Goal: Task Accomplishment & Management: Use online tool/utility

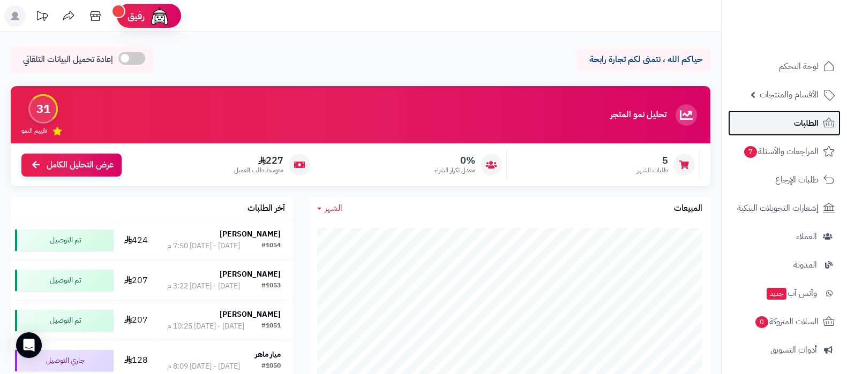
click at [776, 119] on link "الطلبات" at bounding box center [784, 123] width 112 height 26
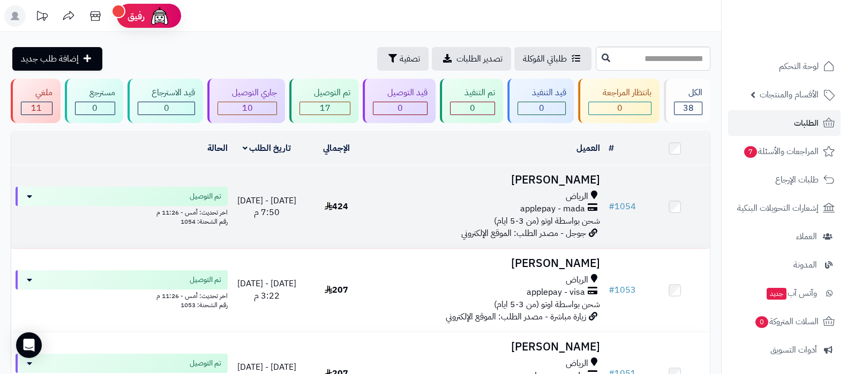
click at [562, 180] on h3 "[PERSON_NAME]" at bounding box center [487, 180] width 224 height 12
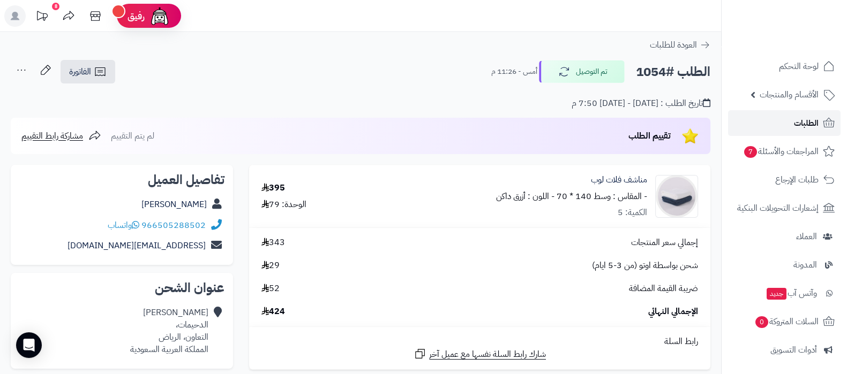
click at [796, 117] on span "الطلبات" at bounding box center [806, 123] width 25 height 15
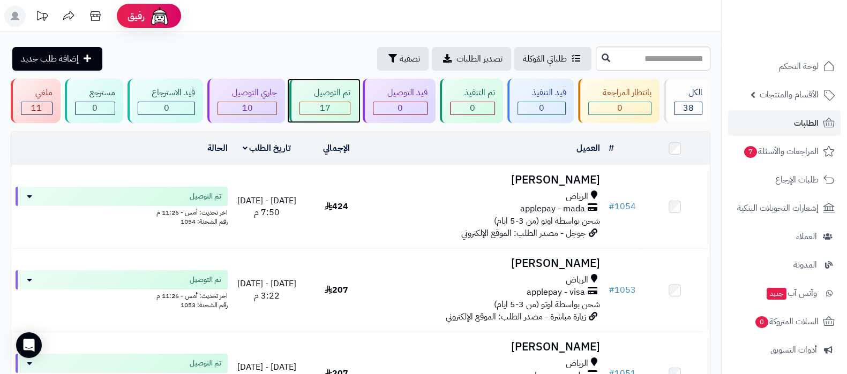
click at [336, 100] on div "تم التوصيل 17" at bounding box center [323, 101] width 69 height 44
click at [255, 103] on div "10" at bounding box center [247, 108] width 58 height 12
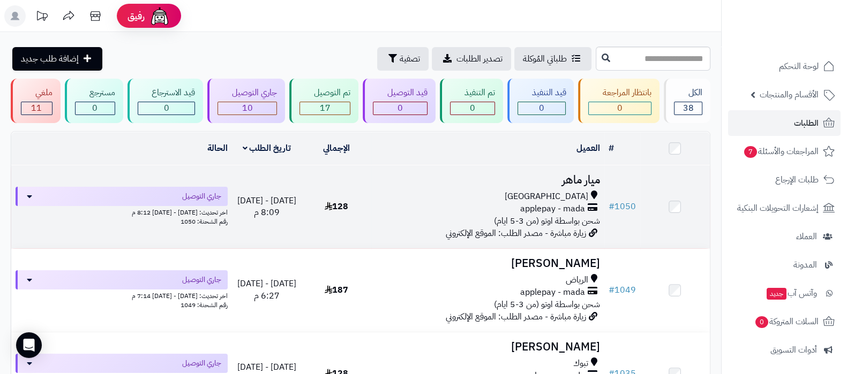
click at [575, 179] on h3 "ميار ماهر" at bounding box center [487, 180] width 224 height 12
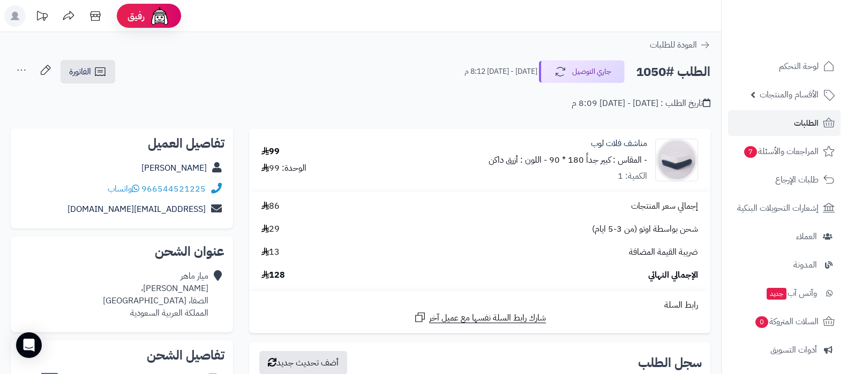
scroll to position [267, 0]
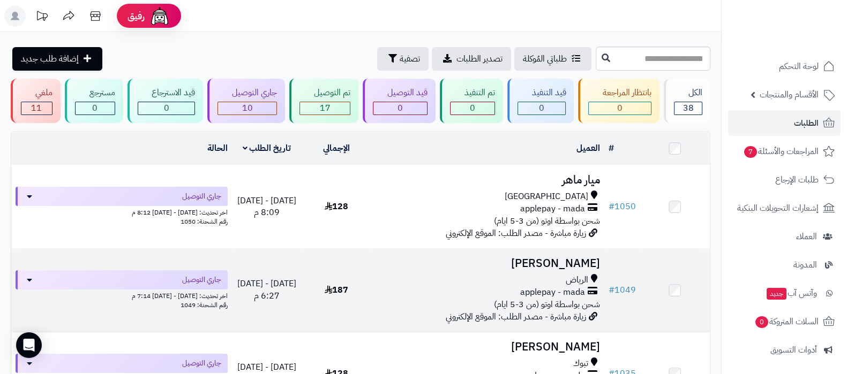
click at [555, 259] on h3 "[PERSON_NAME]" at bounding box center [487, 264] width 224 height 12
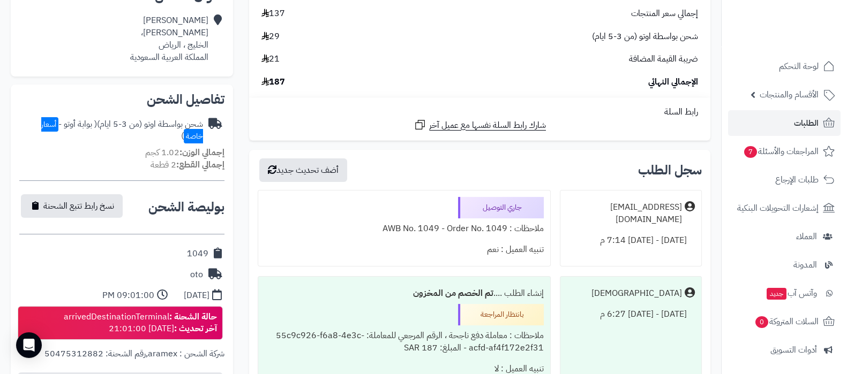
scroll to position [267, 0]
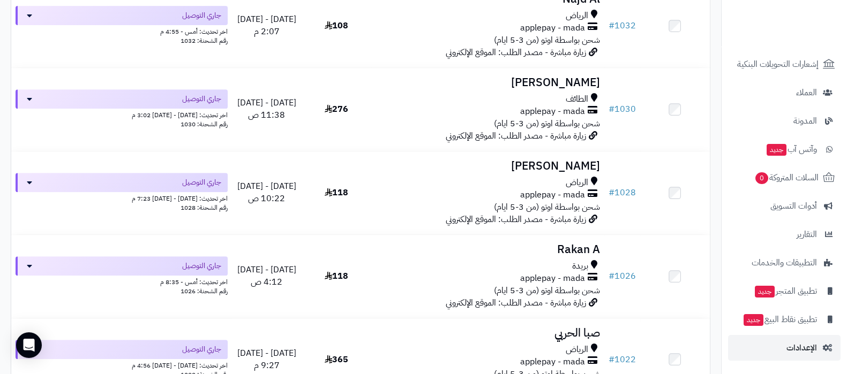
scroll to position [669, 0]
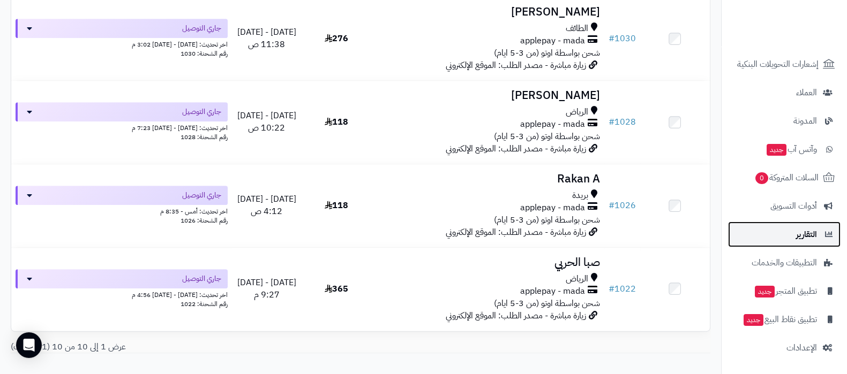
click at [791, 239] on link "التقارير" at bounding box center [784, 235] width 112 height 26
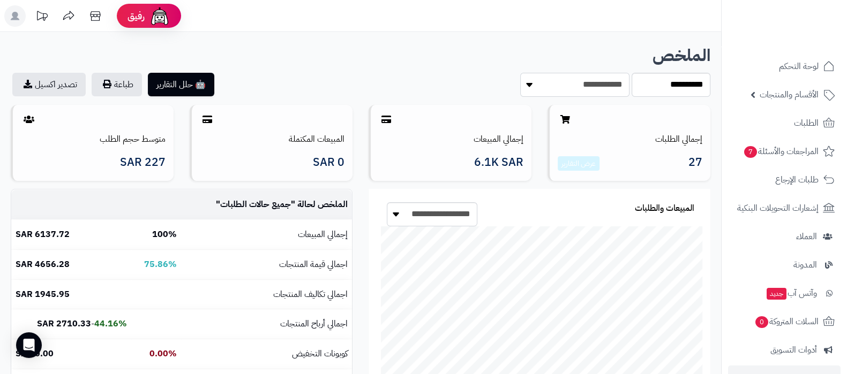
click at [589, 84] on select "**********" at bounding box center [574, 85] width 109 height 24
select select "******"
click at [520, 73] on select "**********" at bounding box center [574, 85] width 109 height 24
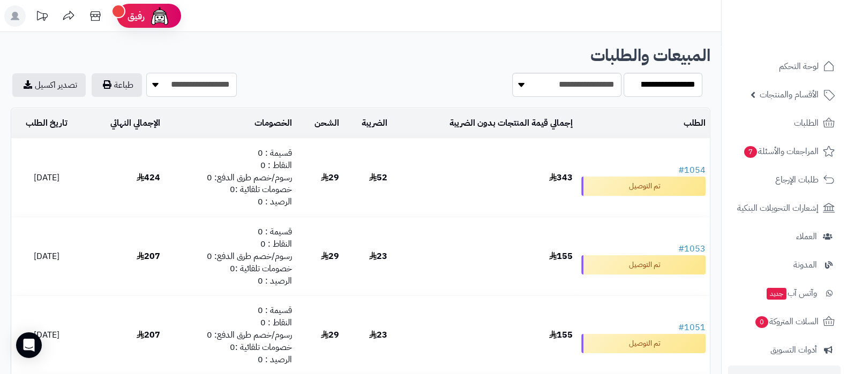
click at [204, 94] on select "**********" at bounding box center [191, 85] width 90 height 24
select select "**"
click at [148, 73] on select "**********" at bounding box center [191, 85] width 90 height 24
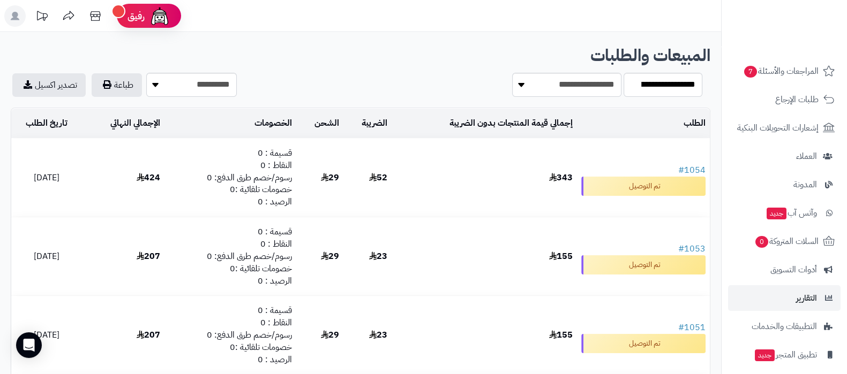
scroll to position [144, 0]
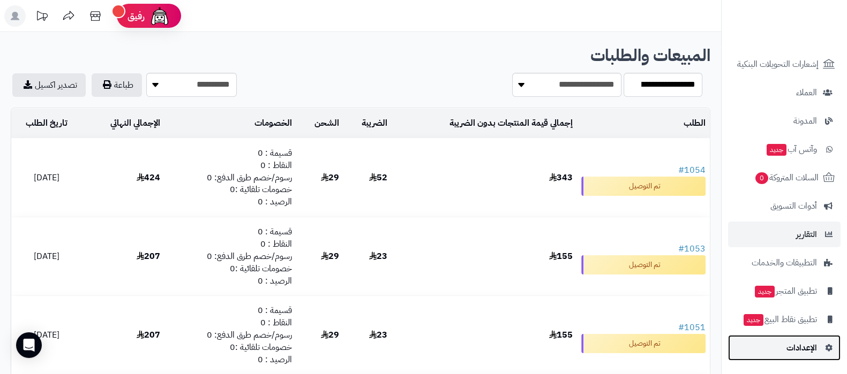
click at [794, 348] on span "الإعدادات" at bounding box center [801, 348] width 31 height 15
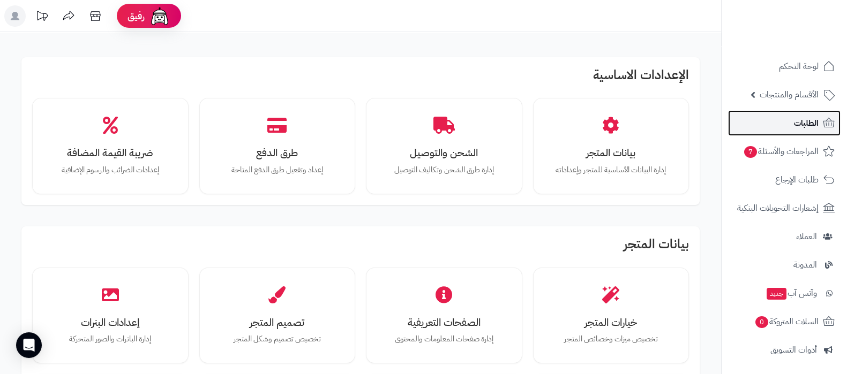
click at [798, 123] on span "الطلبات" at bounding box center [806, 123] width 25 height 15
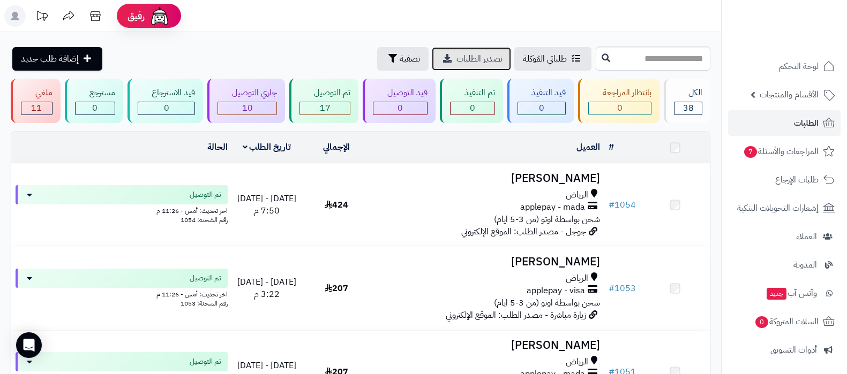
click at [456, 57] on span "تصدير الطلبات" at bounding box center [479, 58] width 46 height 13
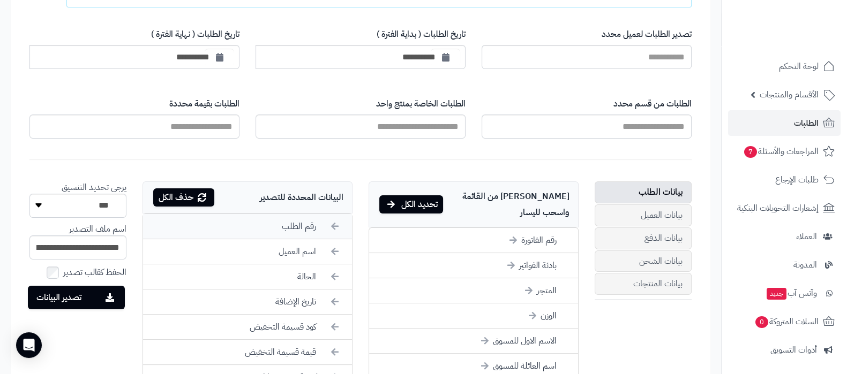
scroll to position [66, 0]
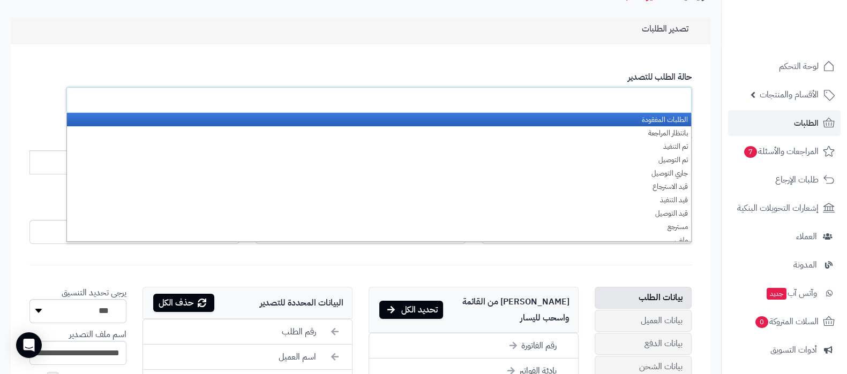
click at [659, 97] on input "text" at bounding box center [661, 99] width 50 height 19
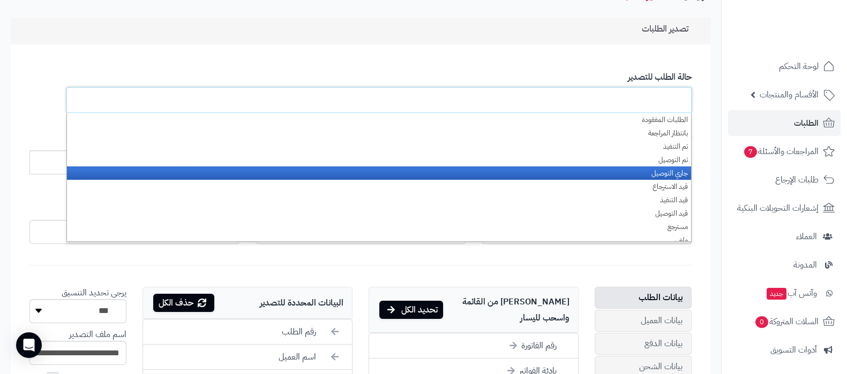
click at [667, 173] on li "جاري التوصيل" at bounding box center [379, 173] width 624 height 13
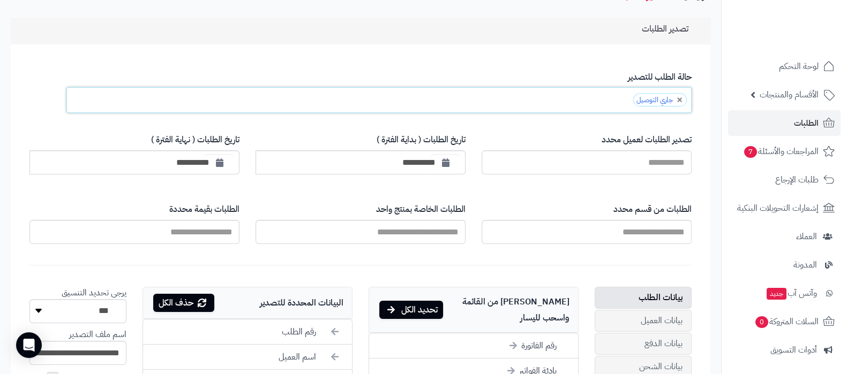
click at [590, 100] on ul "جاري التوصيل" at bounding box center [378, 100] width 625 height 26
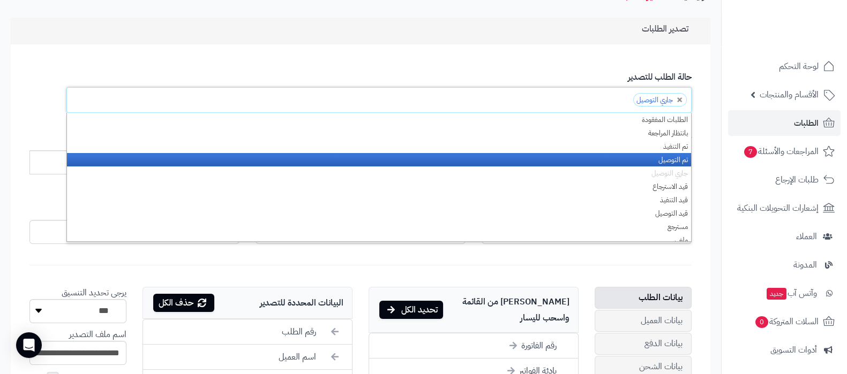
click at [633, 162] on li "تم التوصيل" at bounding box center [379, 159] width 624 height 13
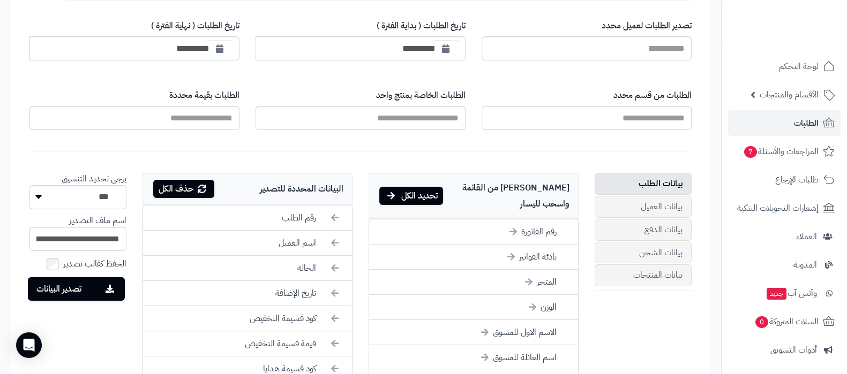
scroll to position [201, 0]
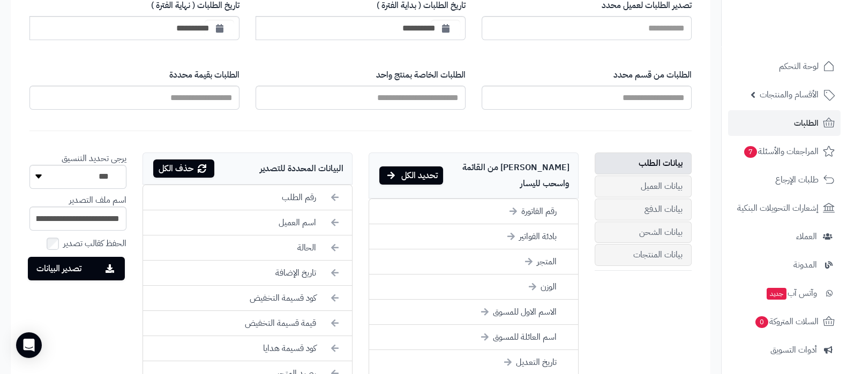
click at [193, 170] on div "حذف الكل" at bounding box center [183, 169] width 61 height 18
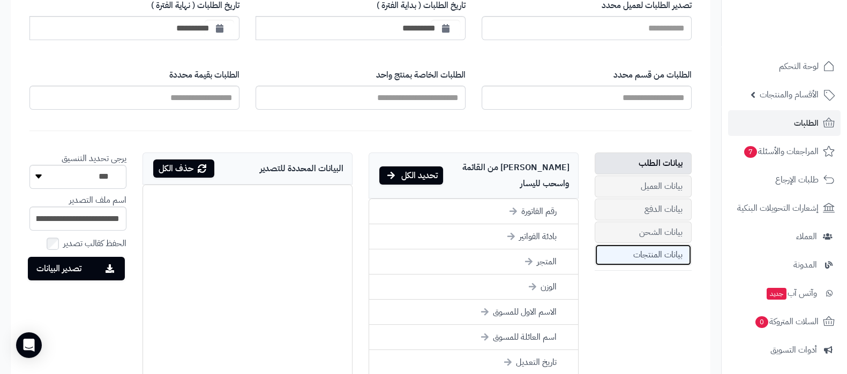
click at [653, 253] on link "بيانات المنتجات" at bounding box center [642, 255] width 97 height 22
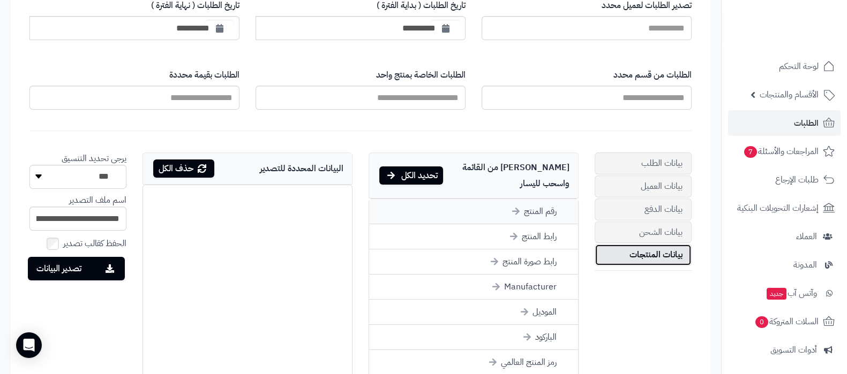
click at [553, 199] on li "رقم المنتج" at bounding box center [473, 211] width 209 height 25
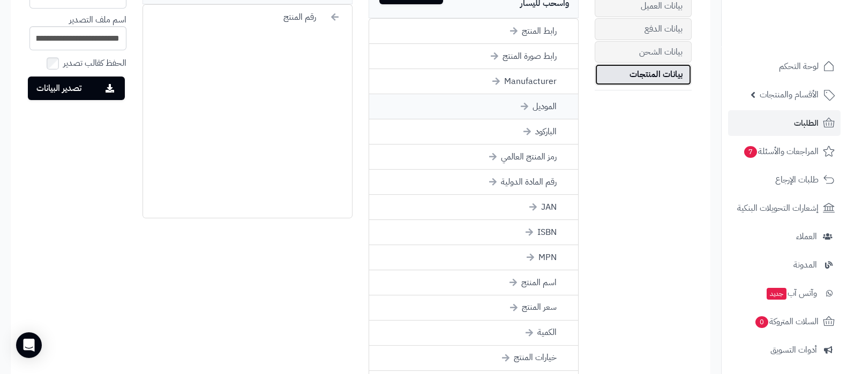
scroll to position [402, 0]
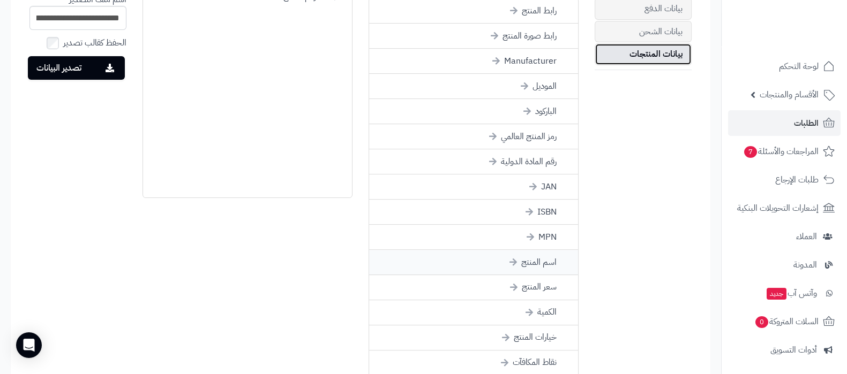
click at [550, 250] on li "اسم المنتج" at bounding box center [473, 262] width 209 height 25
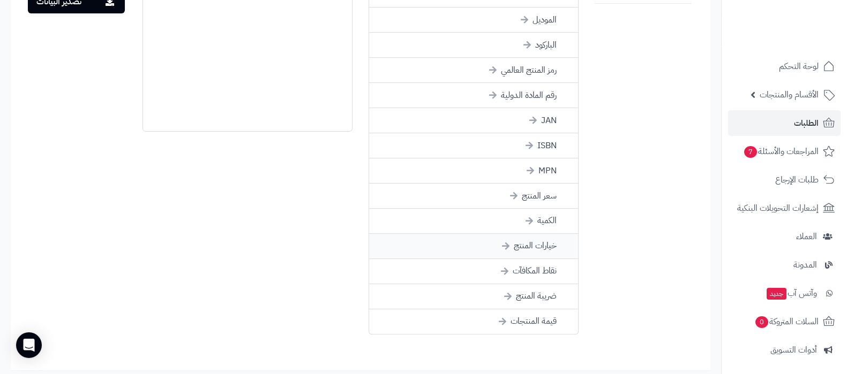
click at [532, 234] on li "خيارات المنتج" at bounding box center [473, 246] width 209 height 25
click at [546, 209] on li "الكمية" at bounding box center [473, 221] width 209 height 25
click at [544, 259] on li "قيمة المنتجات" at bounding box center [473, 271] width 209 height 25
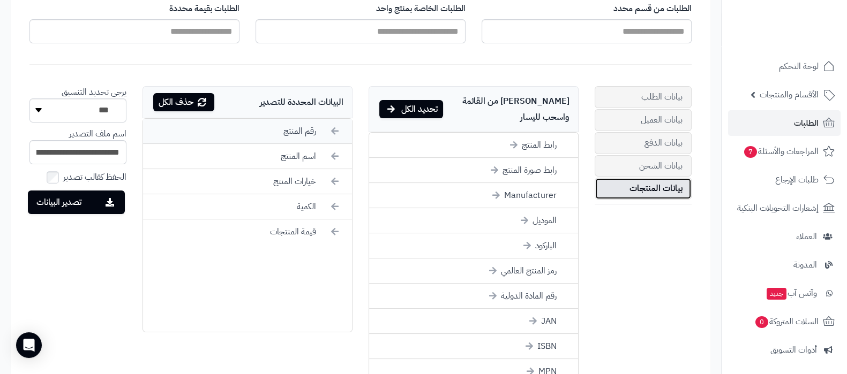
scroll to position [190, 0]
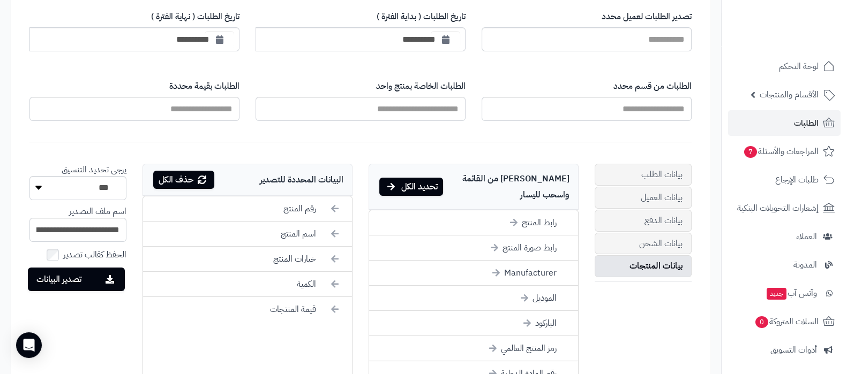
click at [78, 313] on div "تصدير البيانات" at bounding box center [423, 319] width 847 height 12
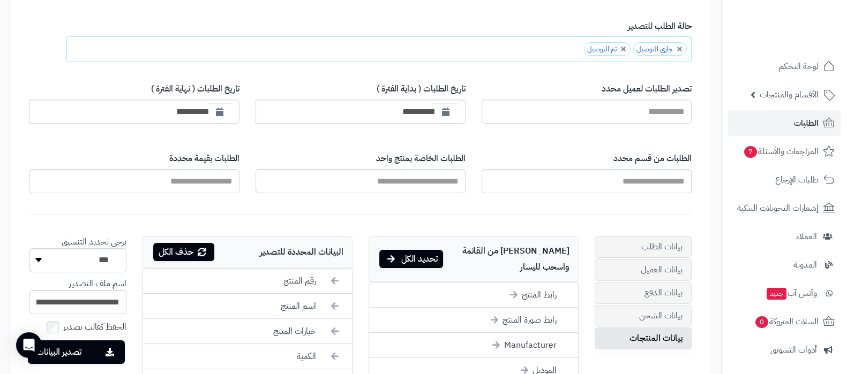
scroll to position [201, 0]
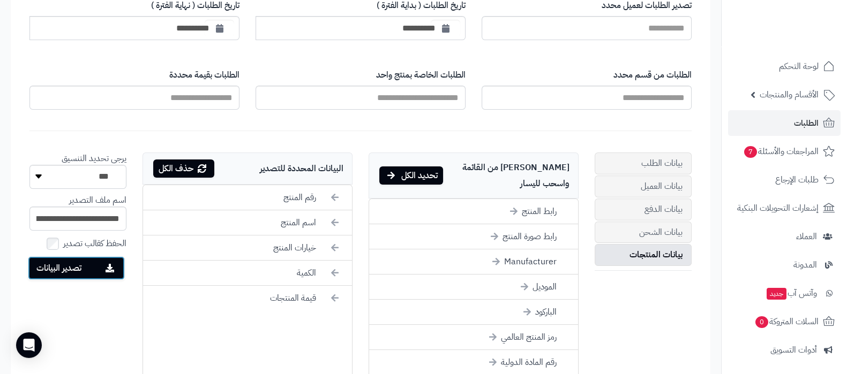
click at [93, 263] on button "تصدير البيانات" at bounding box center [76, 268] width 97 height 24
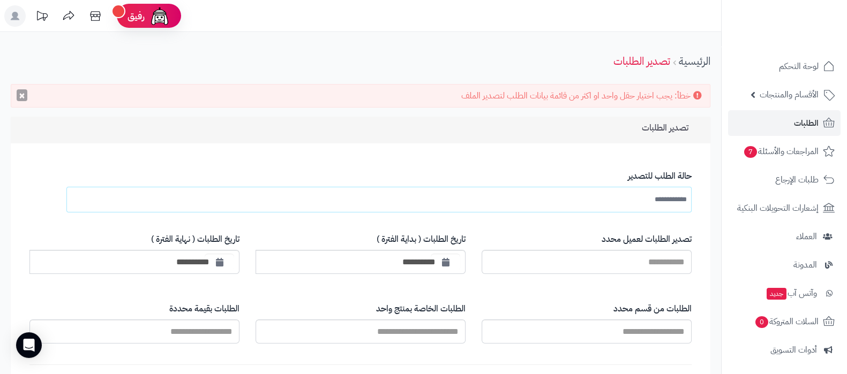
click at [22, 95] on button "×" at bounding box center [22, 95] width 11 height 12
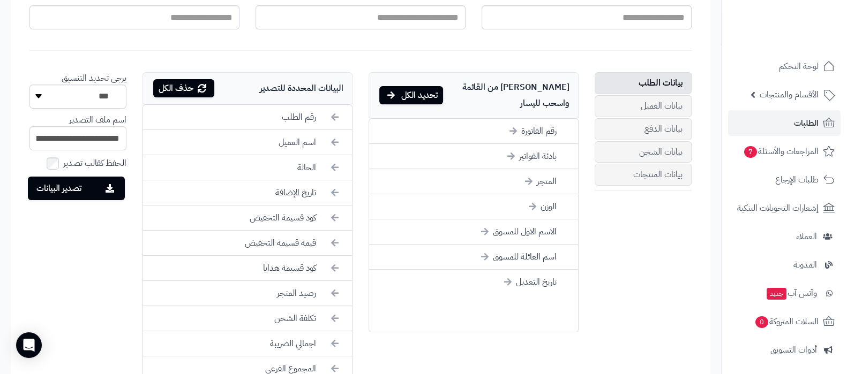
scroll to position [133, 0]
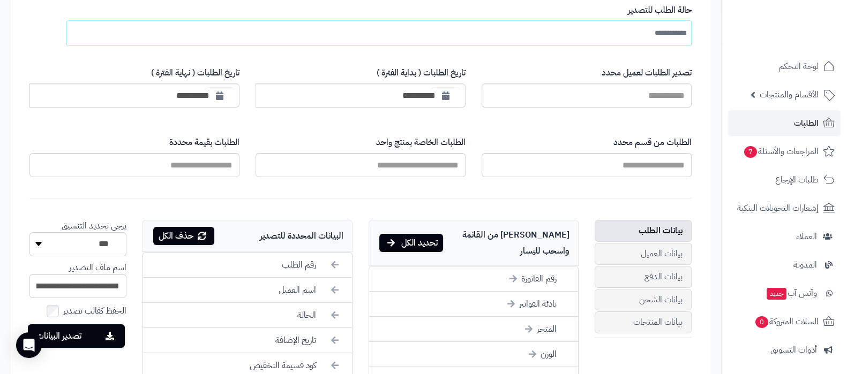
click at [204, 225] on div "البيانات المحددة للتصدير حذف الكل" at bounding box center [247, 236] width 210 height 32
click at [203, 234] on icon at bounding box center [202, 236] width 9 height 9
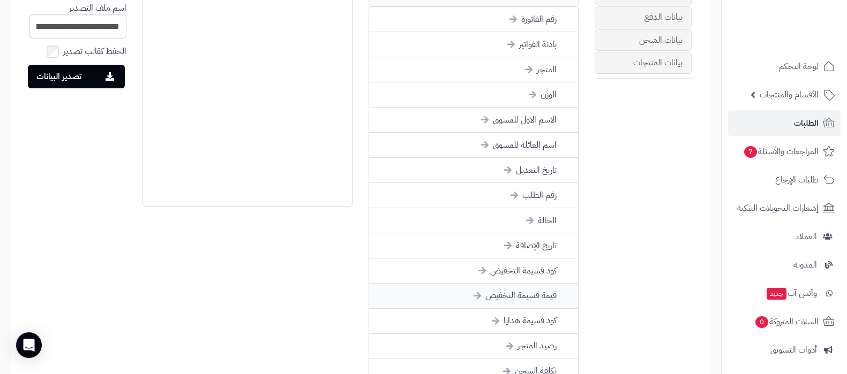
scroll to position [402, 0]
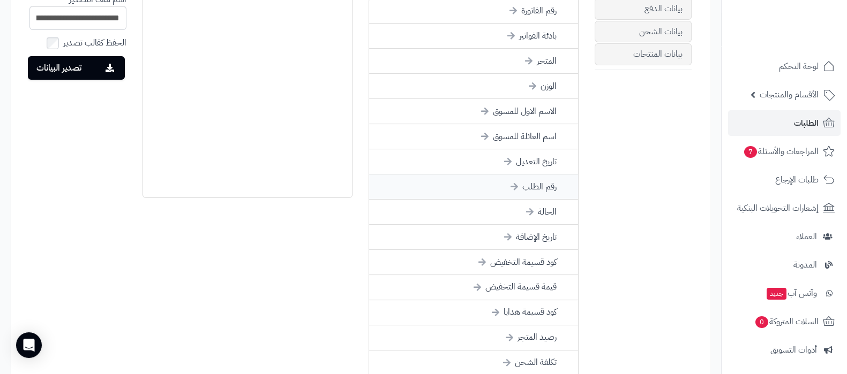
click at [548, 175] on li "رقم الطلب" at bounding box center [473, 187] width 209 height 25
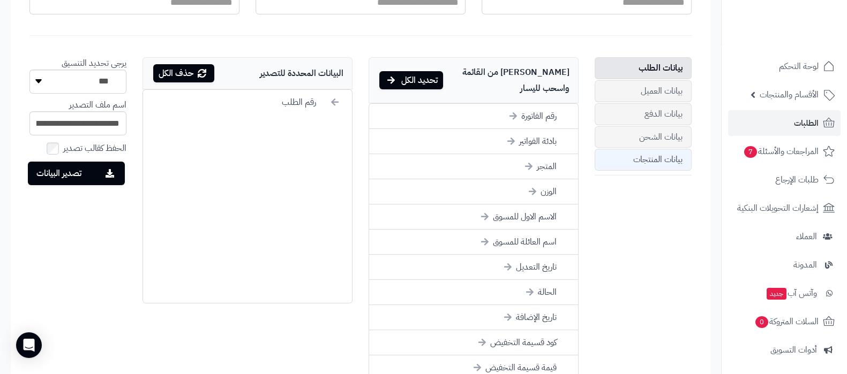
scroll to position [267, 0]
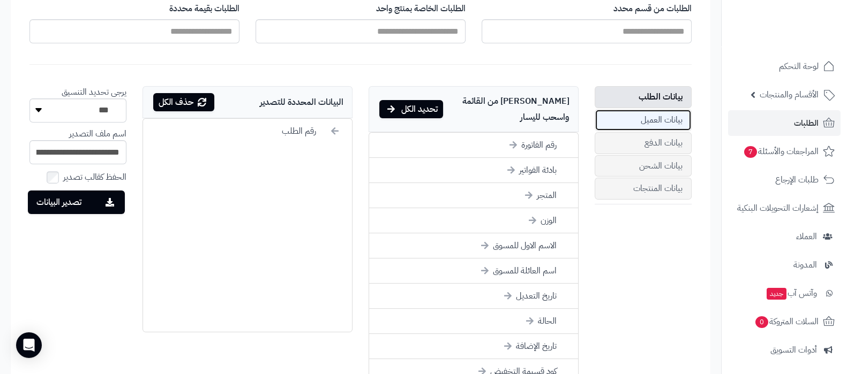
click at [669, 119] on link "بيانات العميل" at bounding box center [642, 120] width 97 height 22
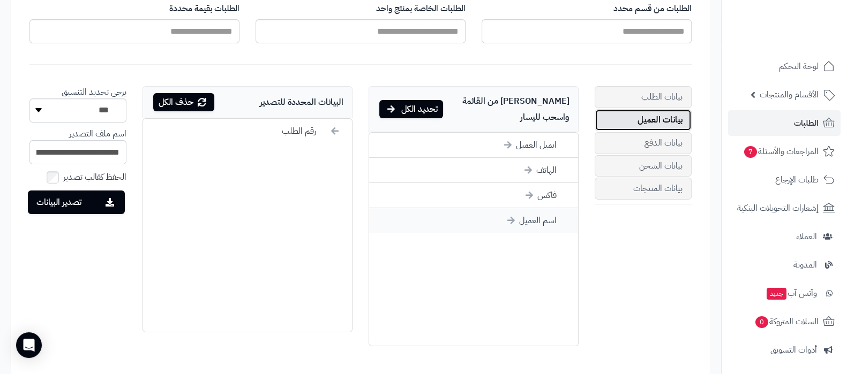
click at [547, 208] on li "اسم العميل" at bounding box center [473, 220] width 209 height 25
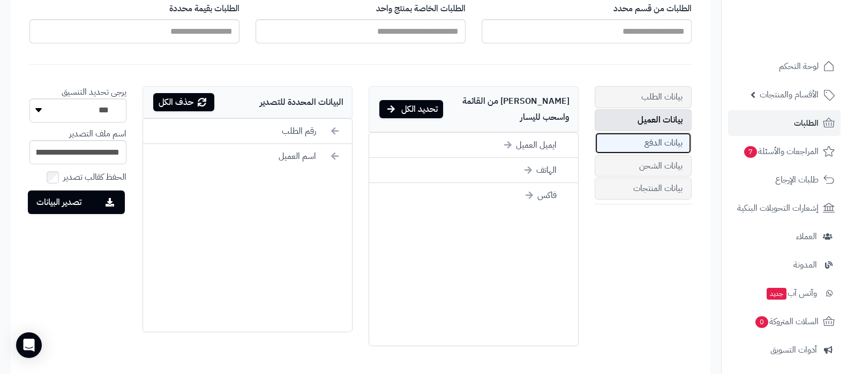
click at [663, 145] on link "بيانات الدفع" at bounding box center [642, 143] width 97 height 22
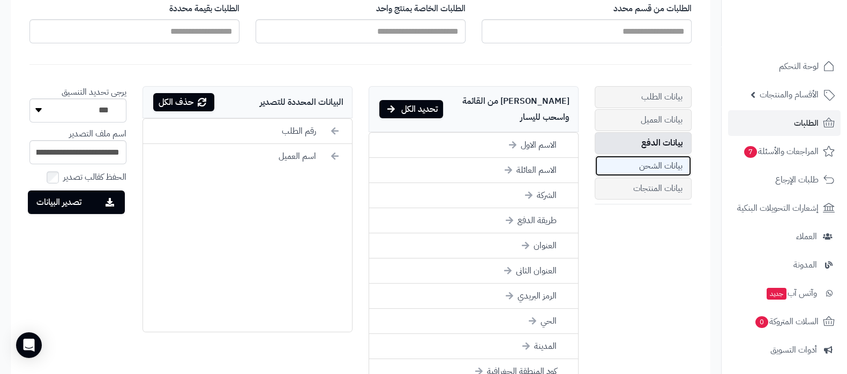
click at [661, 165] on link "بيانات الشحن" at bounding box center [642, 166] width 97 height 22
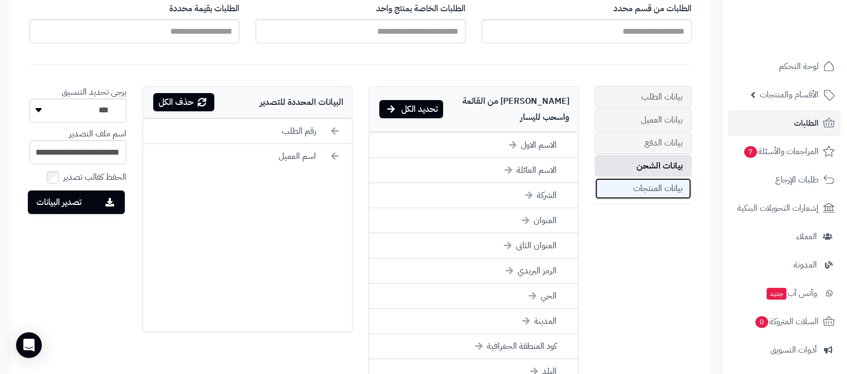
click at [667, 188] on link "بيانات المنتجات" at bounding box center [642, 189] width 97 height 22
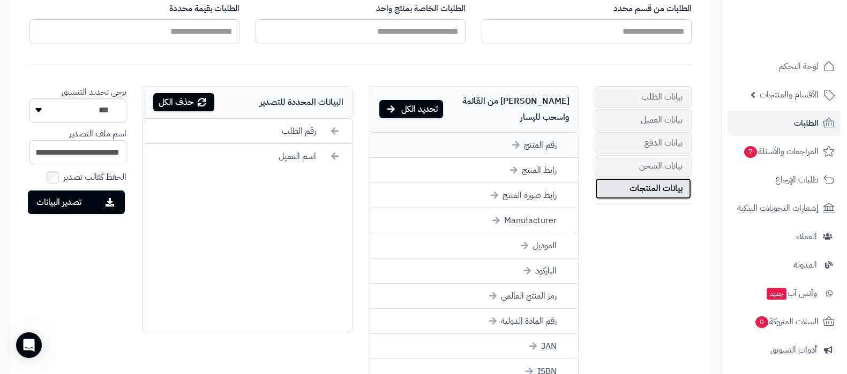
click at [552, 133] on li "رقم المنتج" at bounding box center [473, 145] width 209 height 25
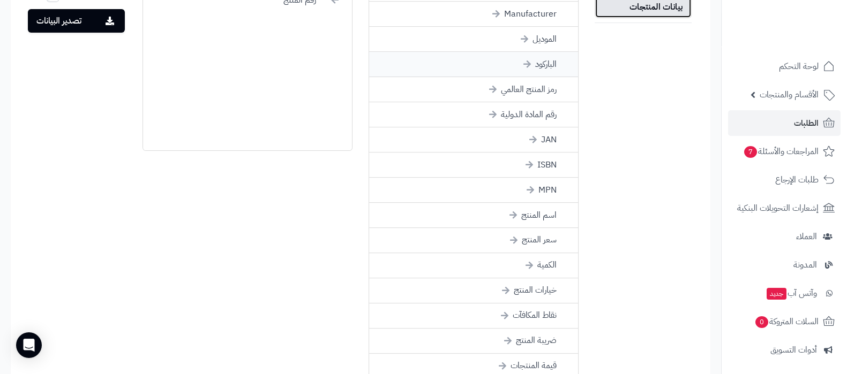
scroll to position [468, 0]
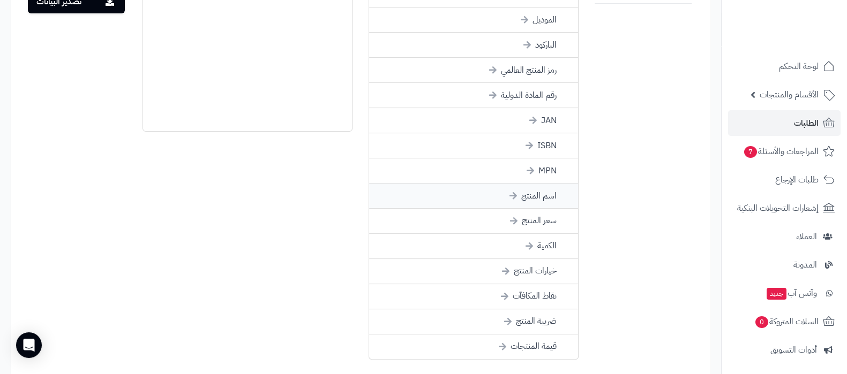
click at [555, 184] on li "اسم المنتج" at bounding box center [473, 196] width 209 height 25
click at [550, 234] on li "خيارات المنتج" at bounding box center [473, 246] width 209 height 25
click at [552, 209] on li "الكمية" at bounding box center [473, 221] width 209 height 25
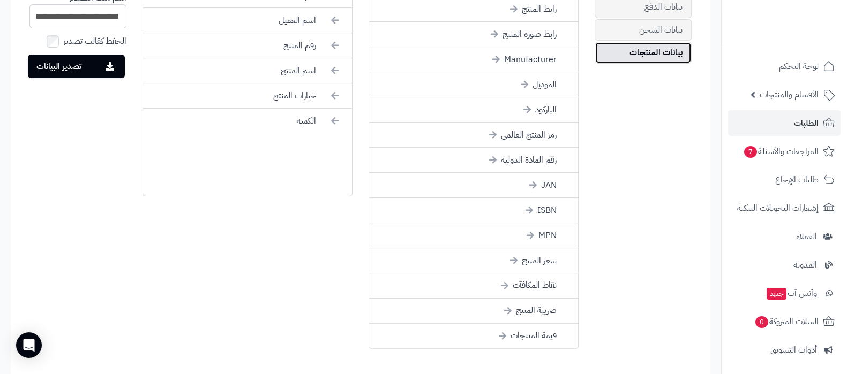
scroll to position [402, 0]
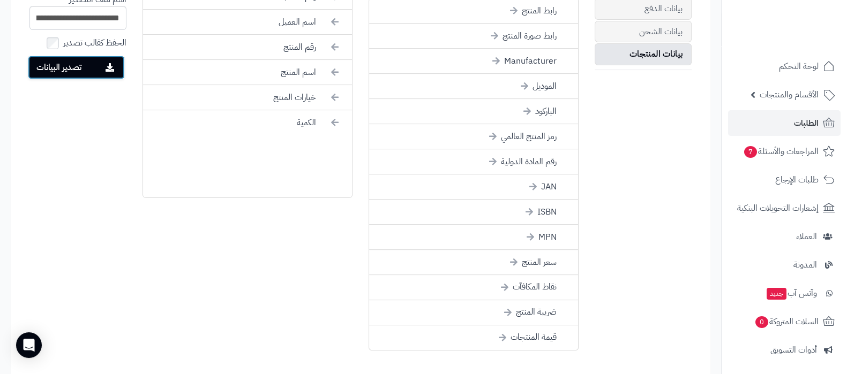
click at [88, 72] on button "تصدير البيانات" at bounding box center [76, 68] width 97 height 24
